Goal: Navigation & Orientation: Find specific page/section

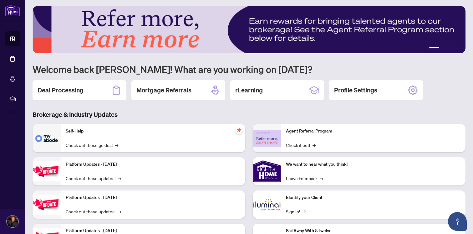
scroll to position [0, 0]
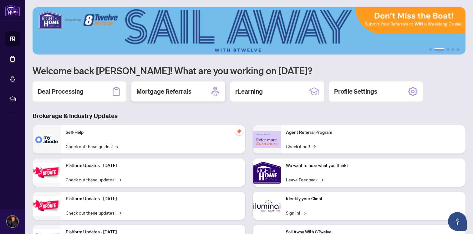
click at [164, 88] on h2 "Mortgage Referrals" at bounding box center [163, 91] width 55 height 9
